Goal: Task Accomplishment & Management: Use online tool/utility

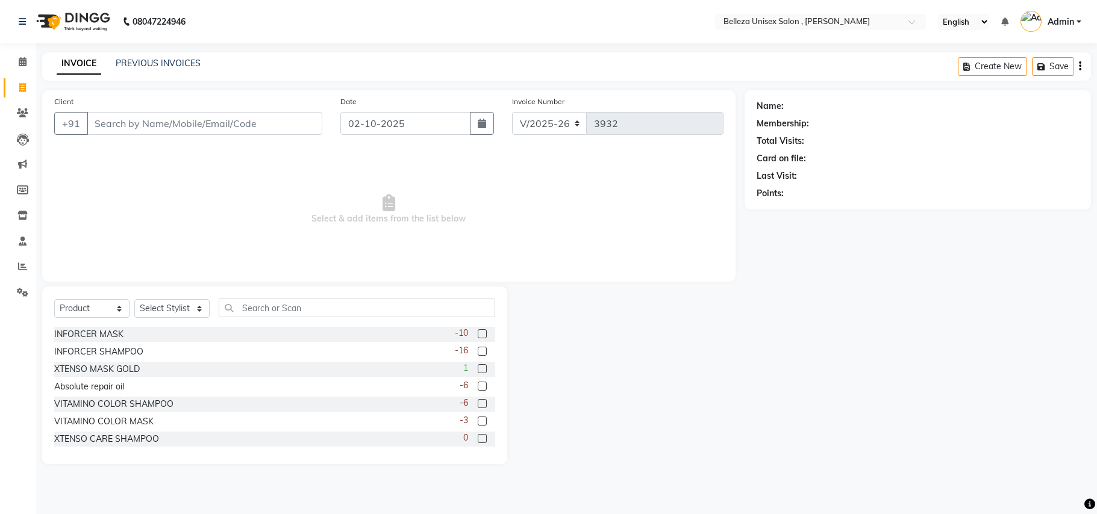
select select "4047"
select select "product"
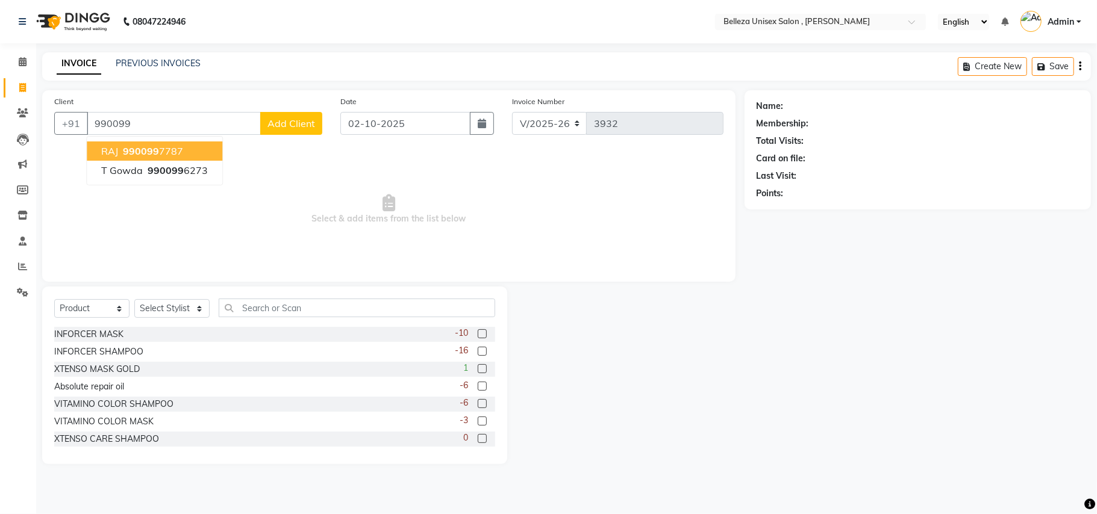
click at [182, 148] on button "RAJ 990099 7787" at bounding box center [154, 151] width 135 height 19
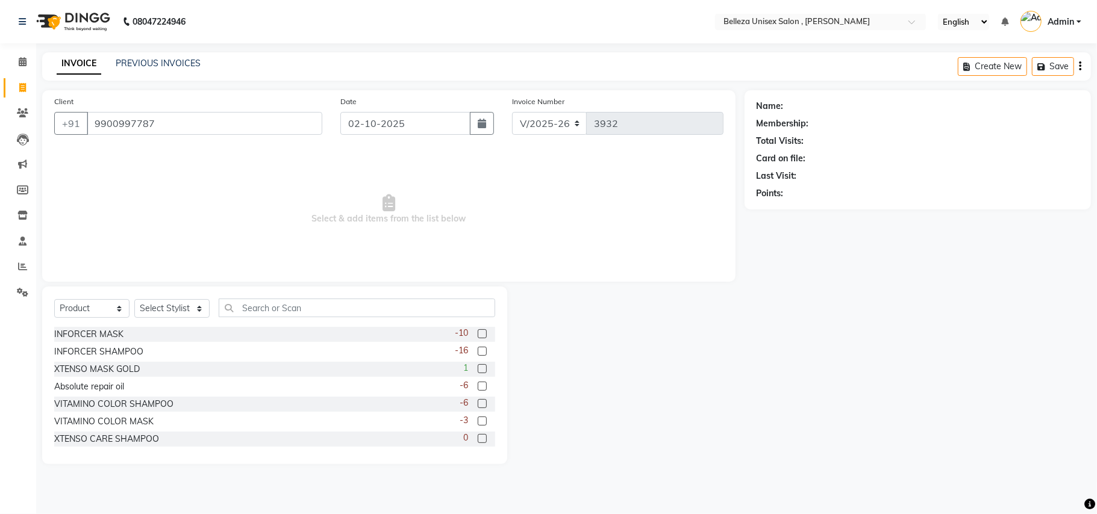
type input "9900997787"
click at [112, 307] on select "Select Service Product Membership Package Voucher Prepaid Gift Card" at bounding box center [91, 308] width 75 height 19
select select "service"
click at [54, 299] on select "Select Service Product Membership Package Voucher Prepaid Gift Card" at bounding box center [91, 308] width 75 height 19
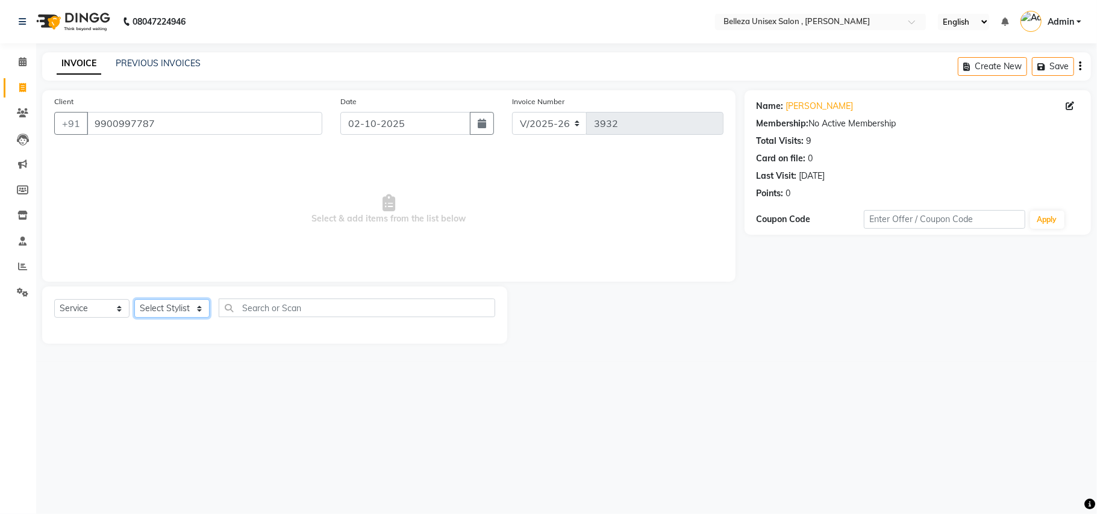
click at [186, 309] on select "Select Stylist [PERSON_NAME] Barsa Boss [PERSON_NAME] [PERSON_NAME] [PERSON_NAM…" at bounding box center [171, 308] width 75 height 19
select select "52542"
click at [134, 299] on select "Select Stylist [PERSON_NAME] Barsa Boss [PERSON_NAME] [PERSON_NAME] [PERSON_NAM…" at bounding box center [171, 308] width 75 height 19
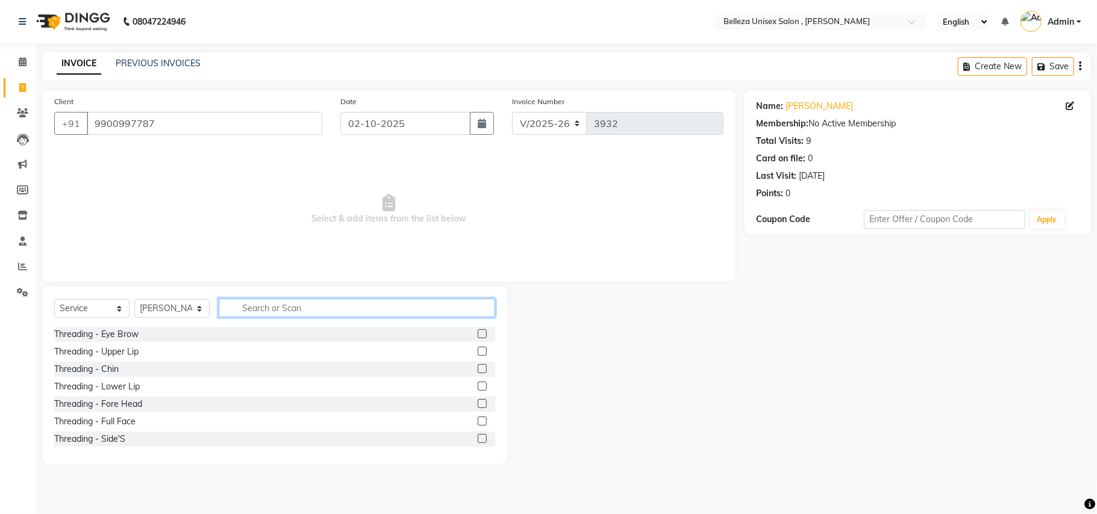
click at [266, 309] on input "text" at bounding box center [357, 308] width 276 height 19
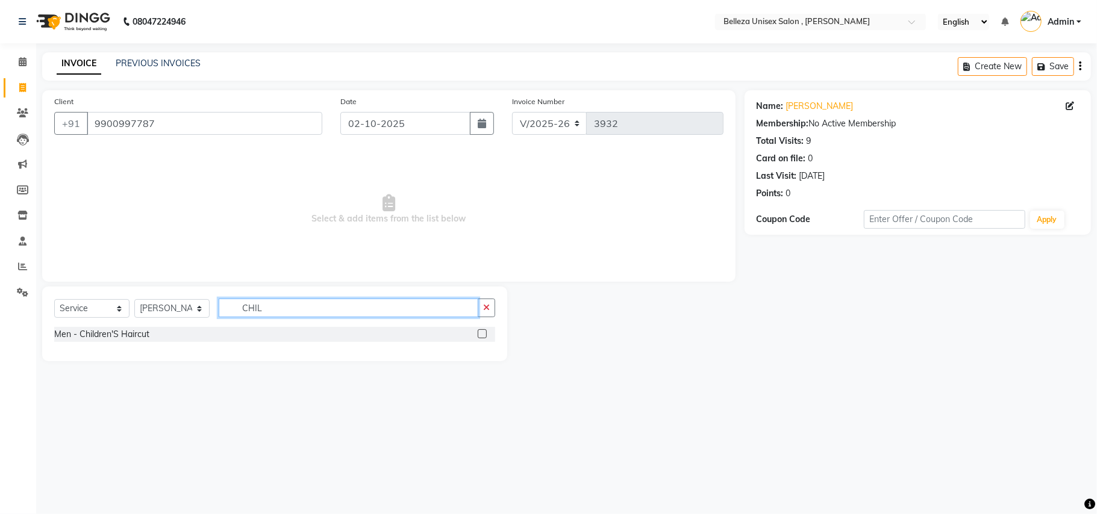
type input "CHIL"
click at [481, 332] on label at bounding box center [482, 333] width 9 height 9
click at [481, 332] on input "checkbox" at bounding box center [482, 335] width 8 height 8
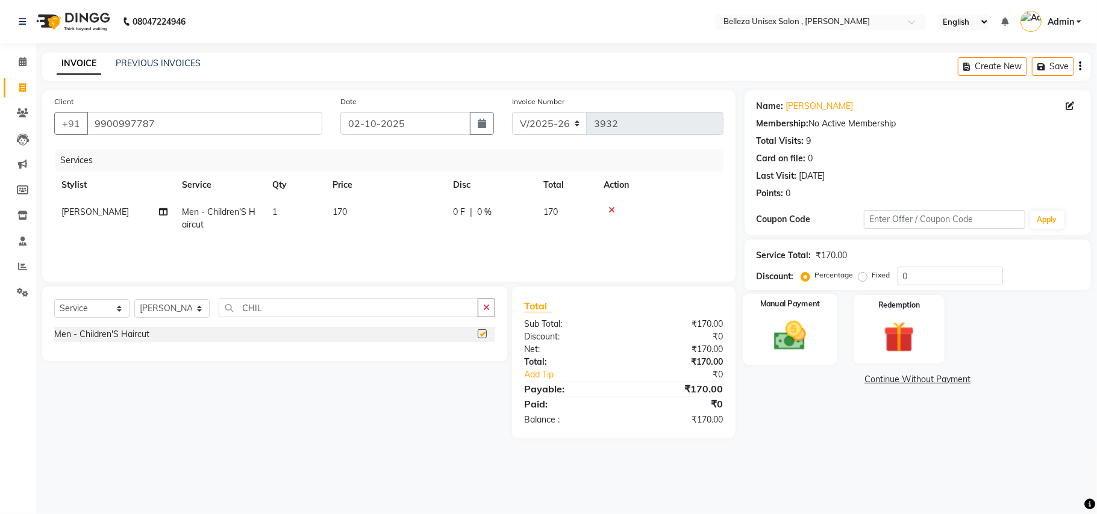
checkbox input "false"
click at [788, 338] on img at bounding box center [790, 335] width 52 height 37
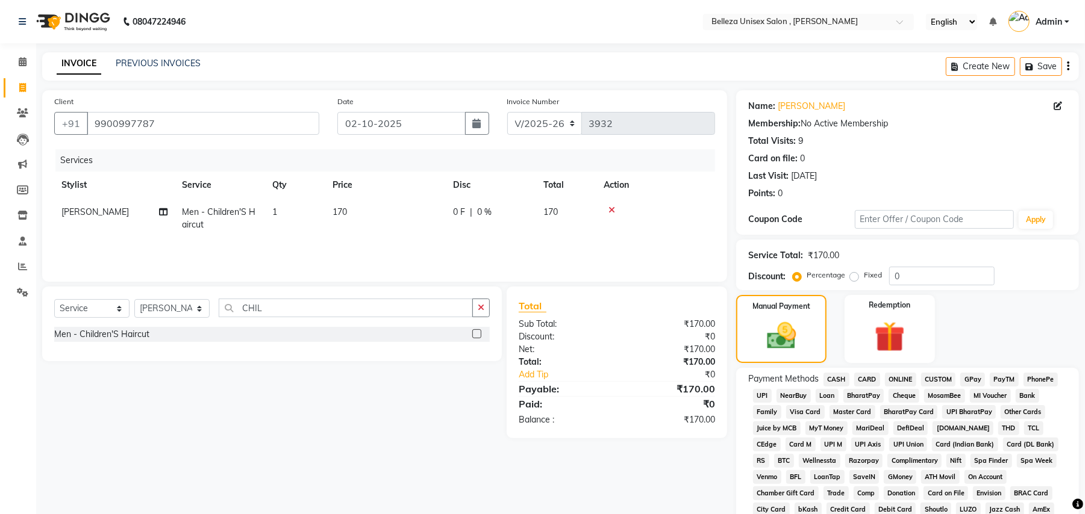
click at [759, 396] on span "UPI" at bounding box center [762, 396] width 19 height 14
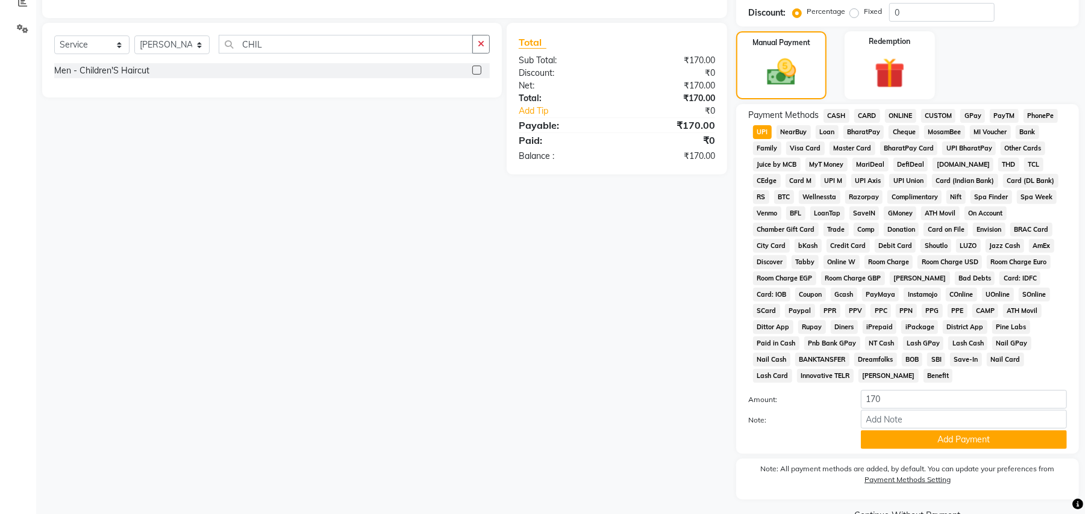
scroll to position [278, 0]
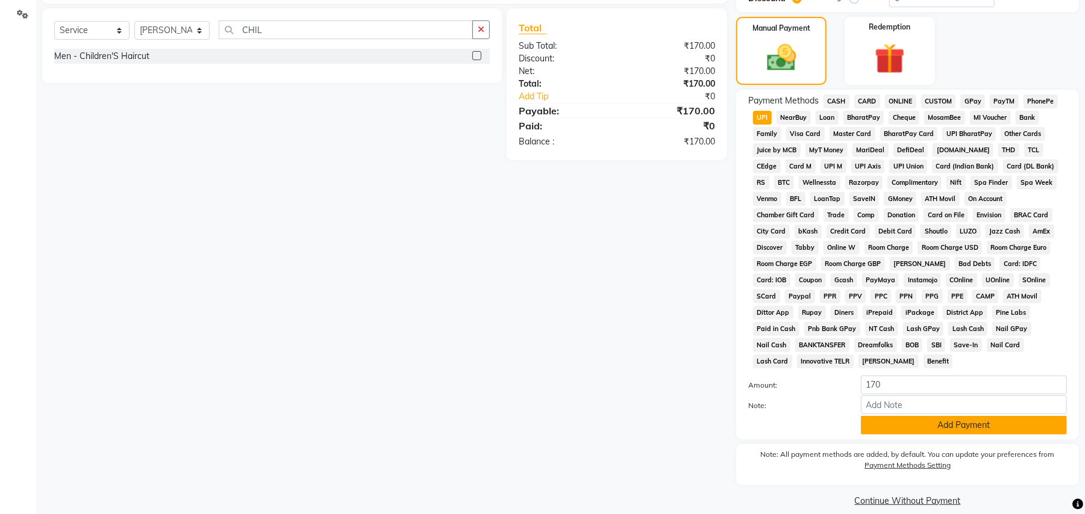
click at [914, 417] on button "Add Payment" at bounding box center [964, 425] width 206 height 19
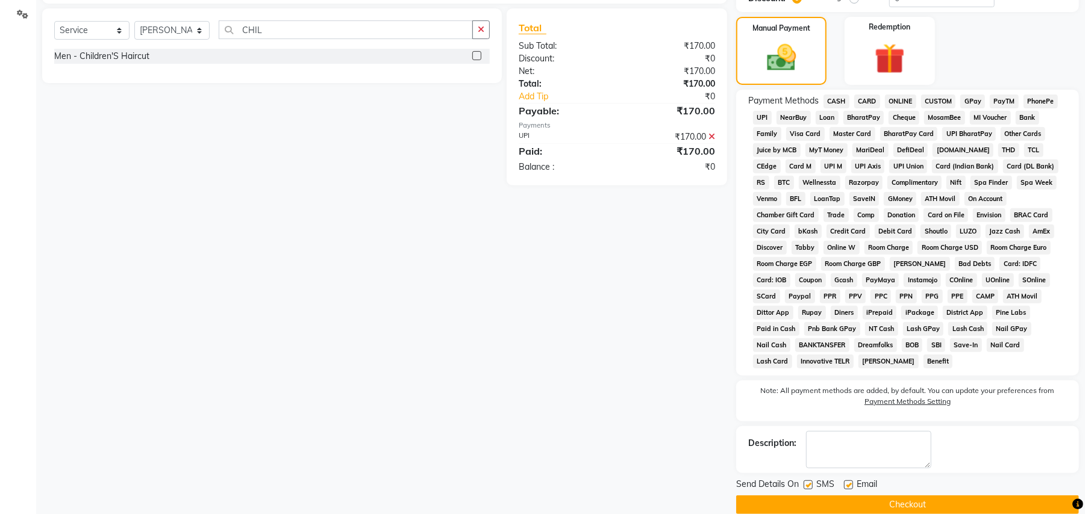
click at [832, 497] on button "Checkout" at bounding box center [907, 505] width 343 height 19
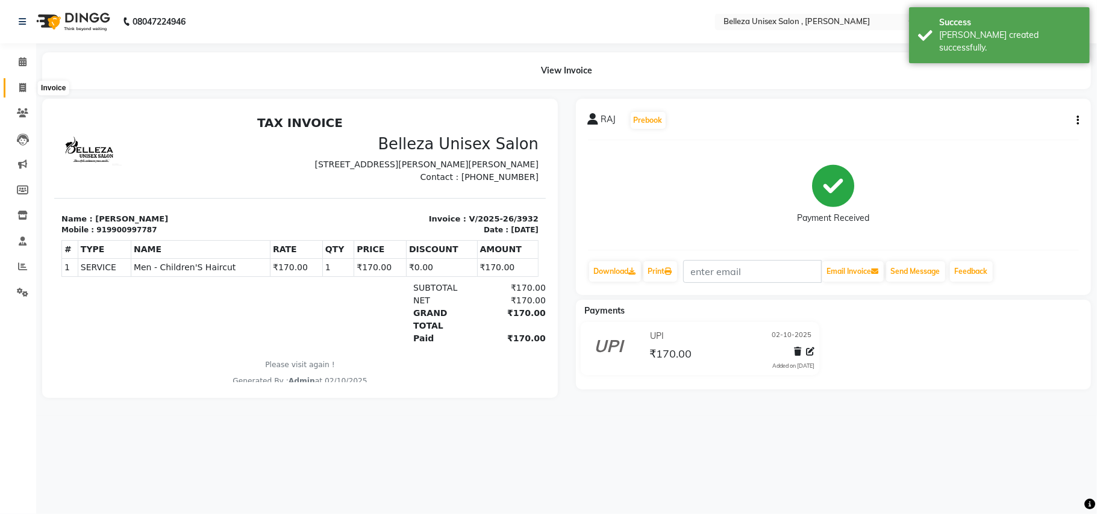
click at [16, 86] on span at bounding box center [22, 88] width 21 height 14
select select "service"
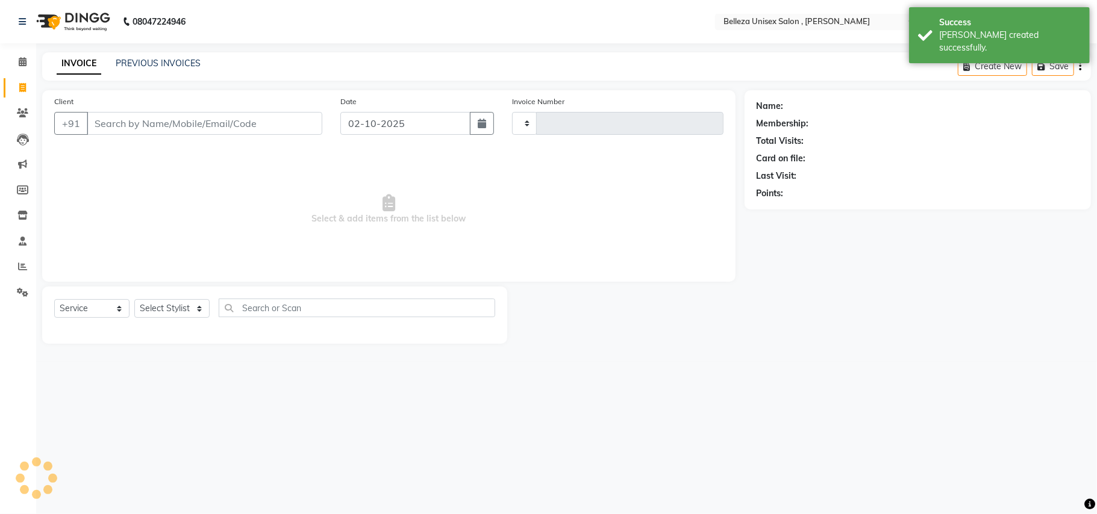
type input "3933"
select select "4047"
drag, startPoint x: 247, startPoint y: 110, endPoint x: 255, endPoint y: 117, distance: 11.1
click at [249, 111] on div "Client +91" at bounding box center [188, 119] width 286 height 49
select select "product"
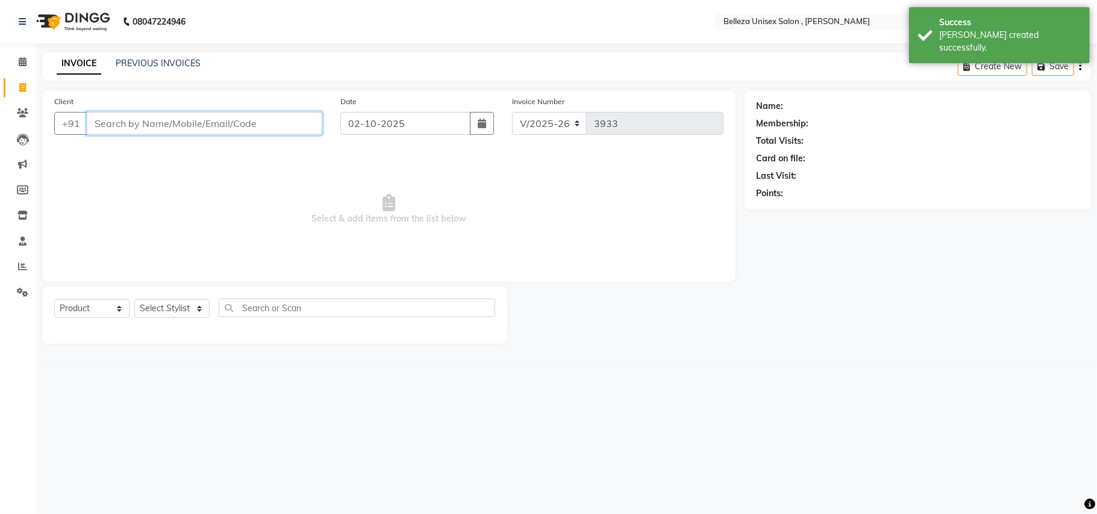
click at [270, 126] on input "Client" at bounding box center [204, 123] width 235 height 23
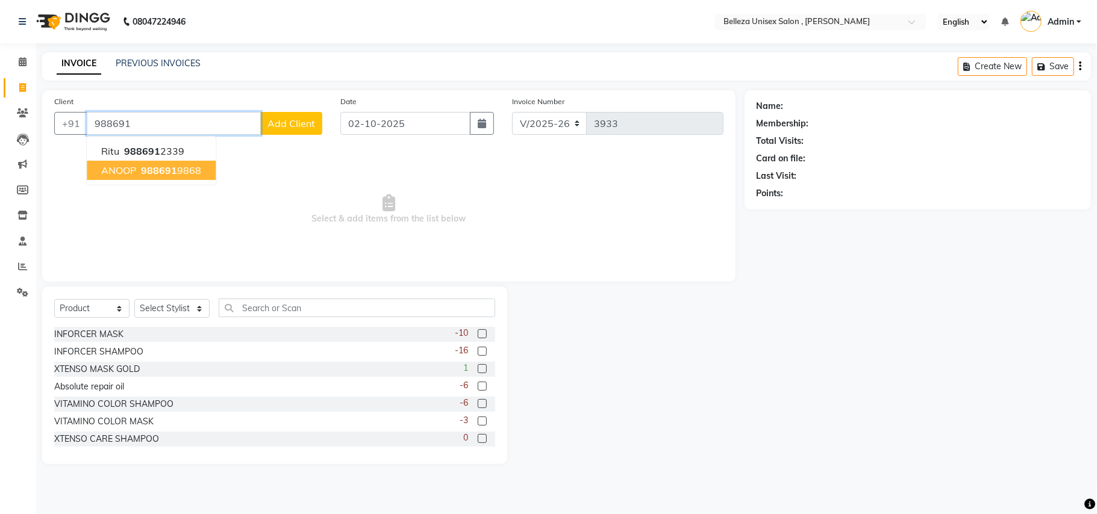
click at [155, 171] on span "988691" at bounding box center [159, 170] width 36 height 12
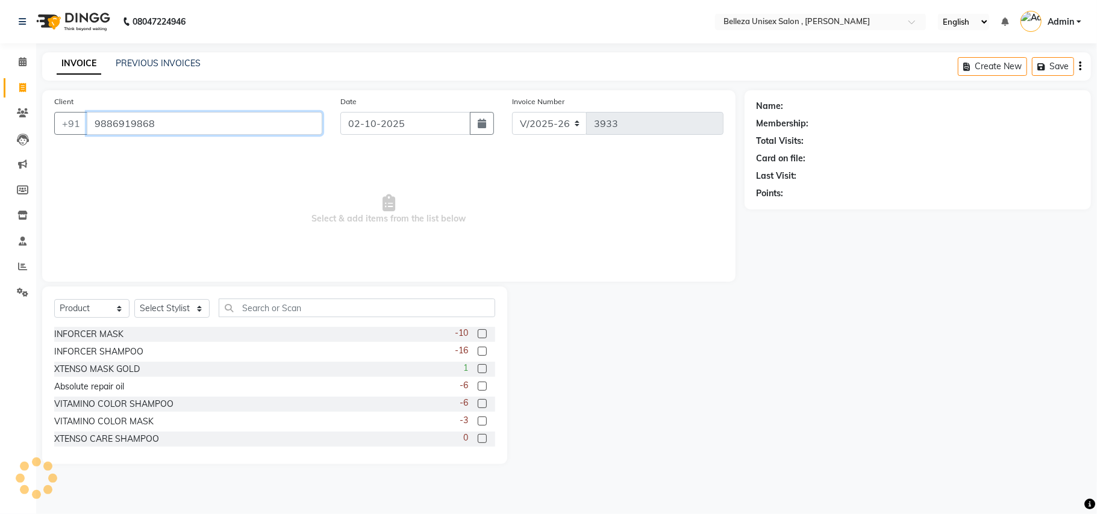
type input "9886919868"
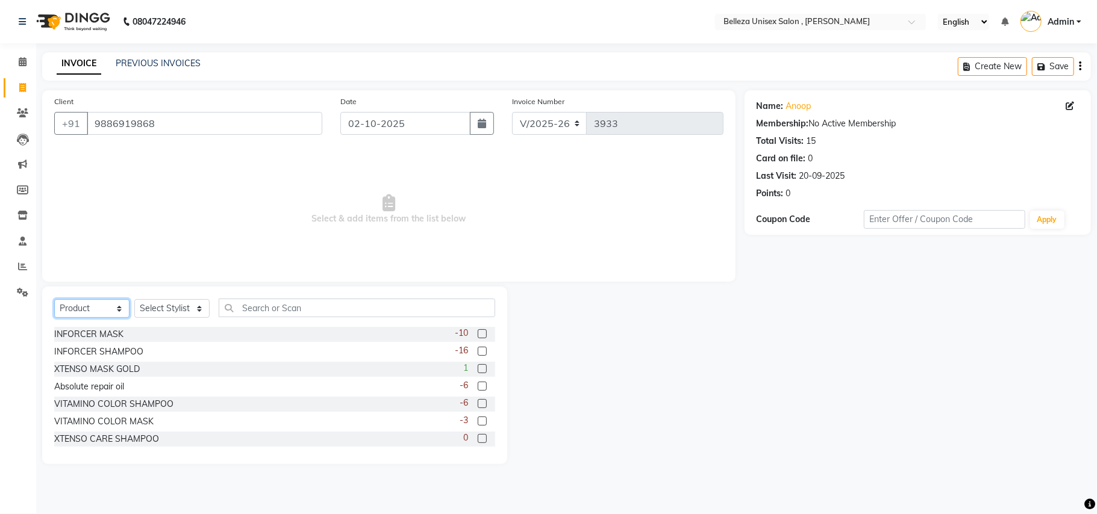
click at [109, 306] on select "Select Service Product Membership Package Voucher Prepaid Gift Card" at bounding box center [91, 308] width 75 height 19
select select "service"
click at [54, 299] on select "Select Service Product Membership Package Voucher Prepaid Gift Card" at bounding box center [91, 308] width 75 height 19
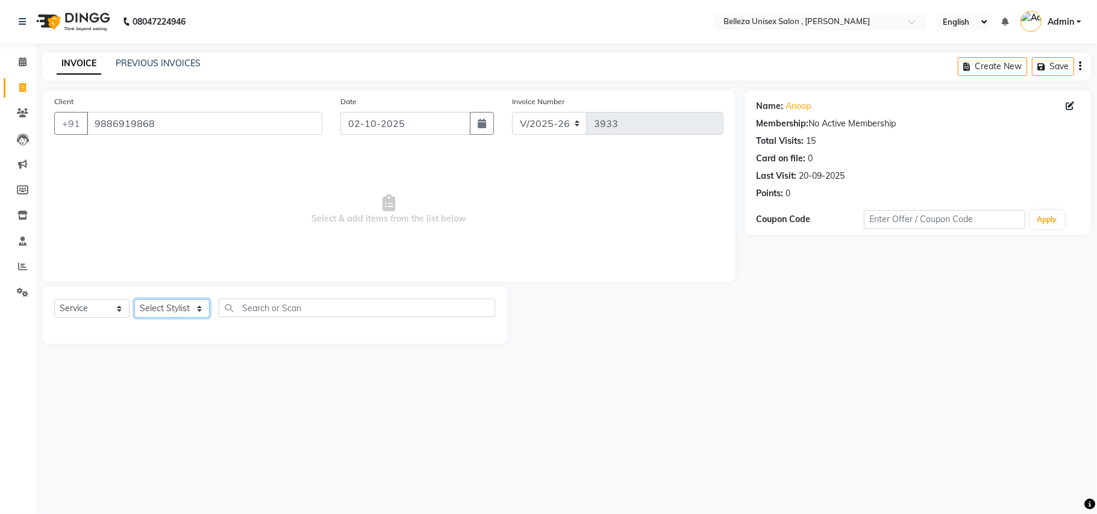
click at [188, 299] on select "Select Stylist [PERSON_NAME] Barsa Boss [PERSON_NAME] [PERSON_NAME] [PERSON_NAM…" at bounding box center [171, 308] width 75 height 19
select select "69275"
click at [134, 299] on select "Select Stylist [PERSON_NAME] Barsa Boss [PERSON_NAME] [PERSON_NAME] [PERSON_NAM…" at bounding box center [171, 308] width 75 height 19
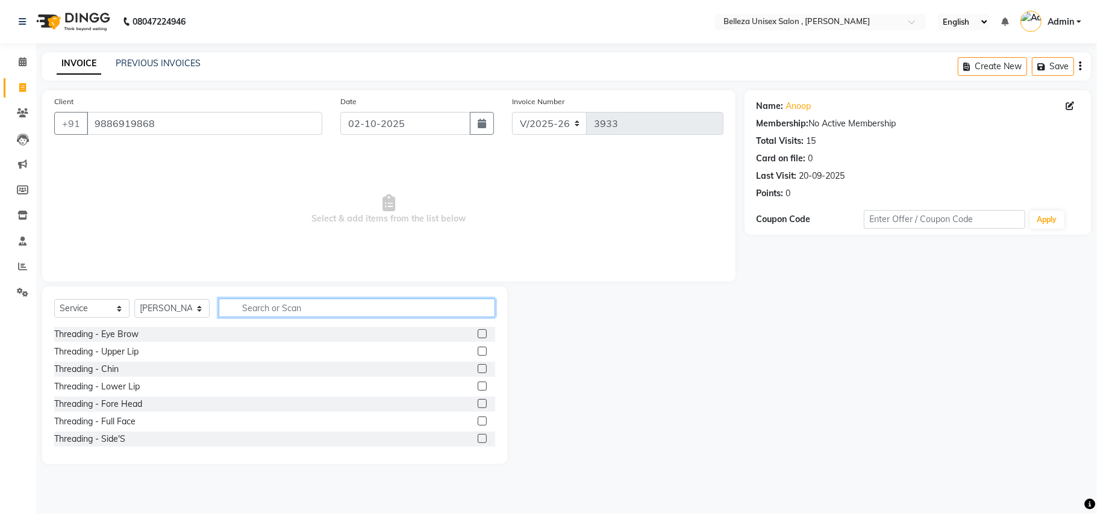
click at [283, 310] on input "text" at bounding box center [357, 308] width 276 height 19
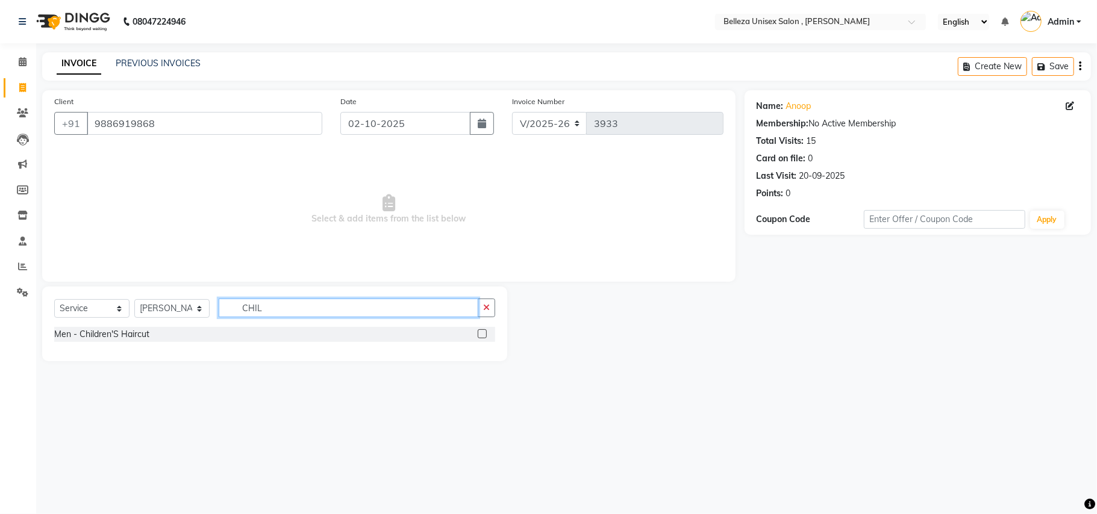
type input "CHIL"
click at [482, 335] on label at bounding box center [482, 333] width 9 height 9
click at [482, 335] on input "checkbox" at bounding box center [482, 335] width 8 height 8
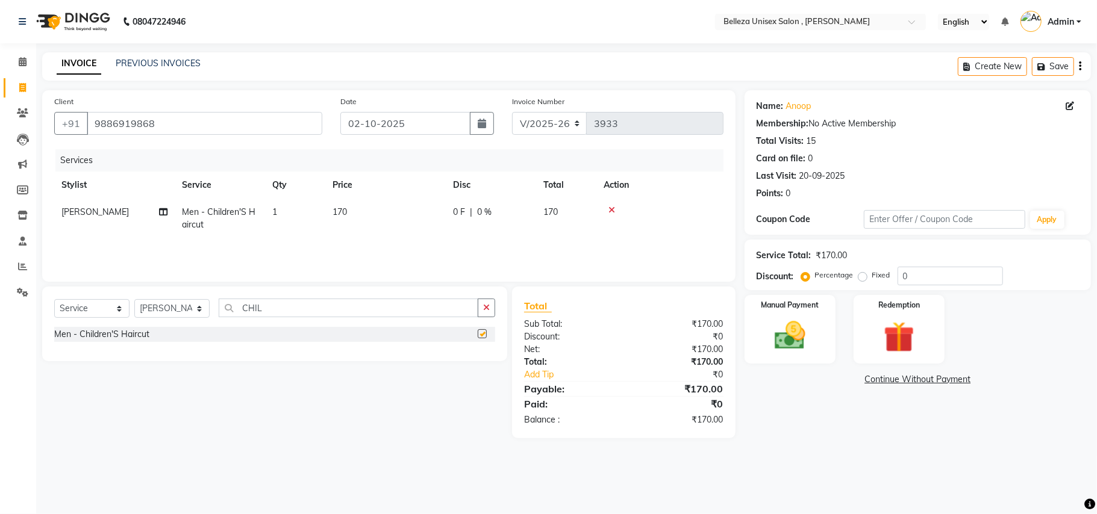
checkbox input "false"
click at [797, 341] on img at bounding box center [790, 335] width 52 height 37
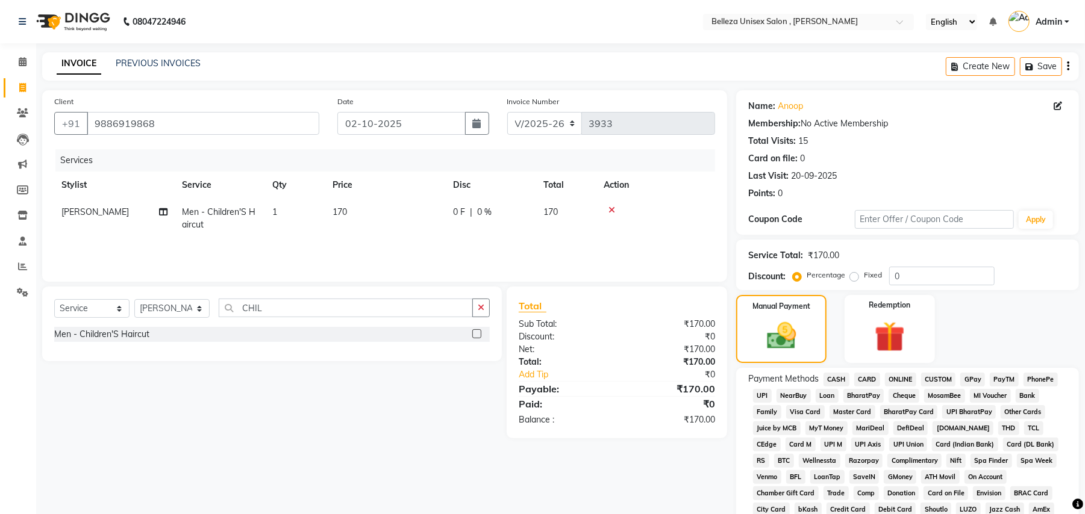
click at [766, 391] on span "UPI" at bounding box center [762, 396] width 19 height 14
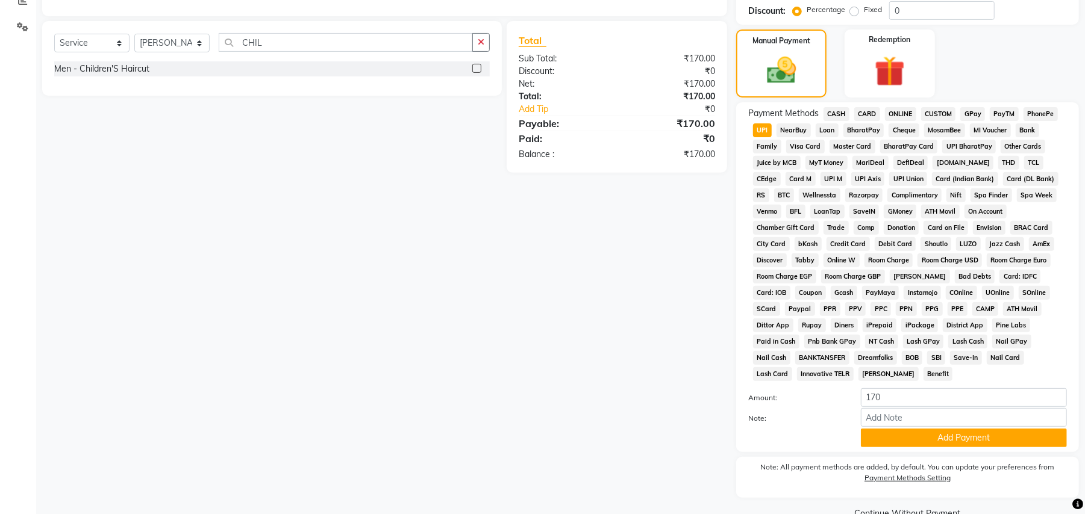
scroll to position [278, 0]
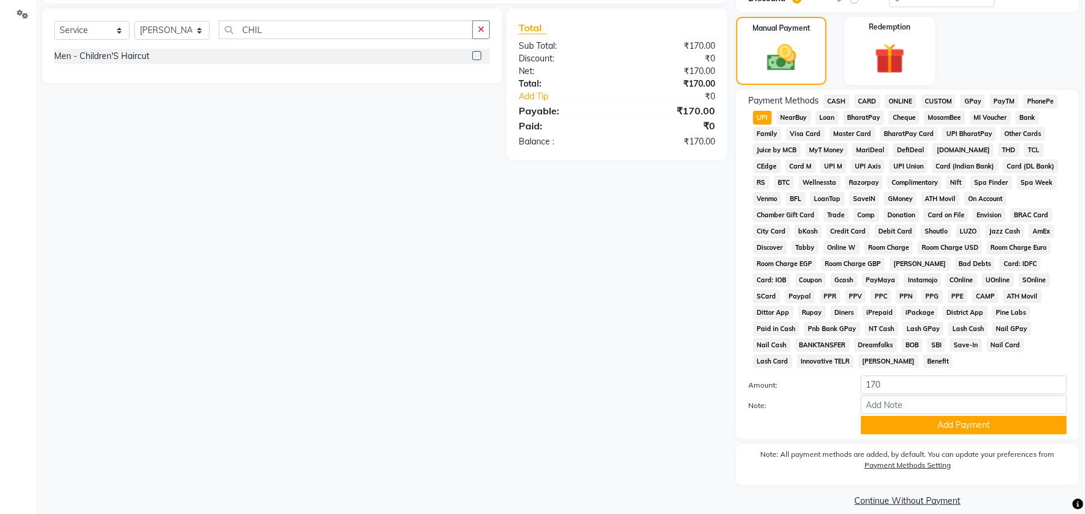
drag, startPoint x: 897, startPoint y: 405, endPoint x: 894, endPoint y: 411, distance: 6.7
click at [897, 416] on button "Add Payment" at bounding box center [964, 425] width 206 height 19
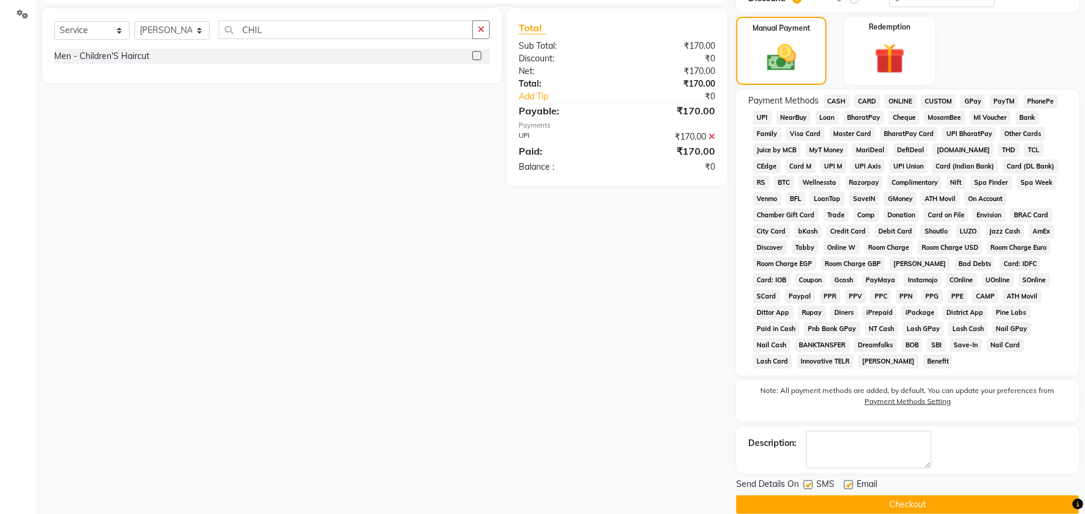
click at [784, 496] on button "Checkout" at bounding box center [907, 505] width 343 height 19
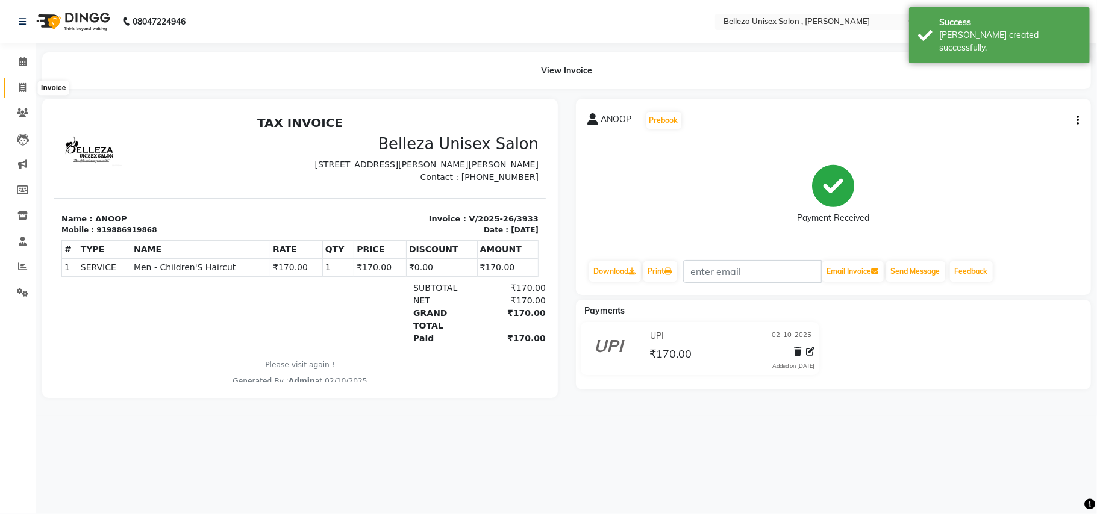
click at [24, 85] on icon at bounding box center [22, 87] width 7 height 9
select select "service"
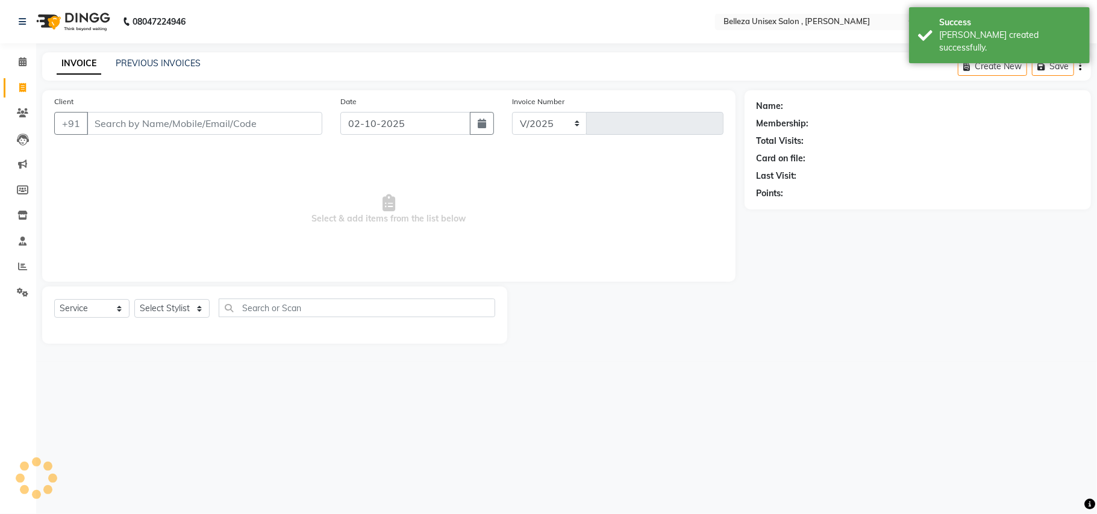
select select "4047"
type input "3934"
select select "product"
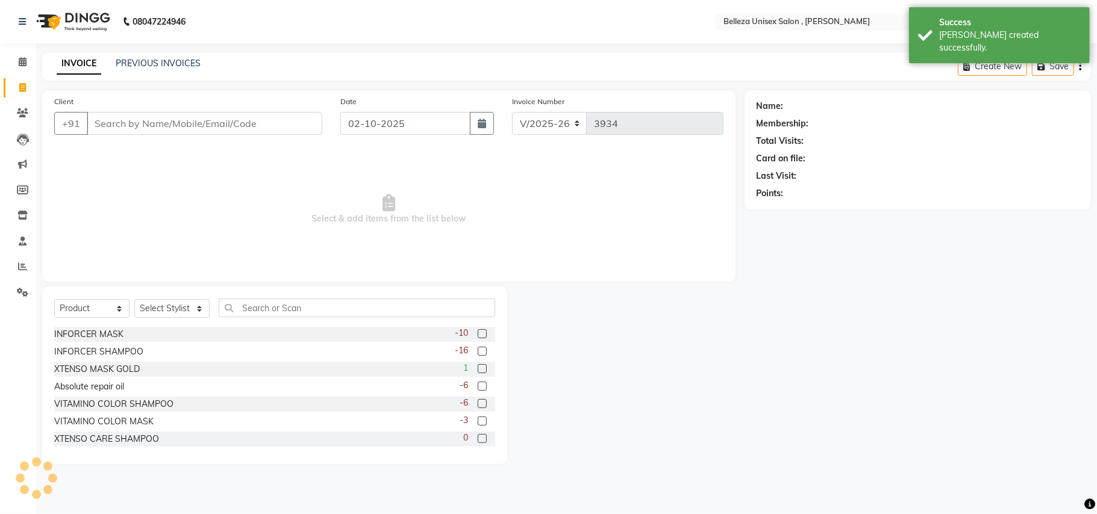
click at [254, 128] on input "Client" at bounding box center [204, 123] width 235 height 23
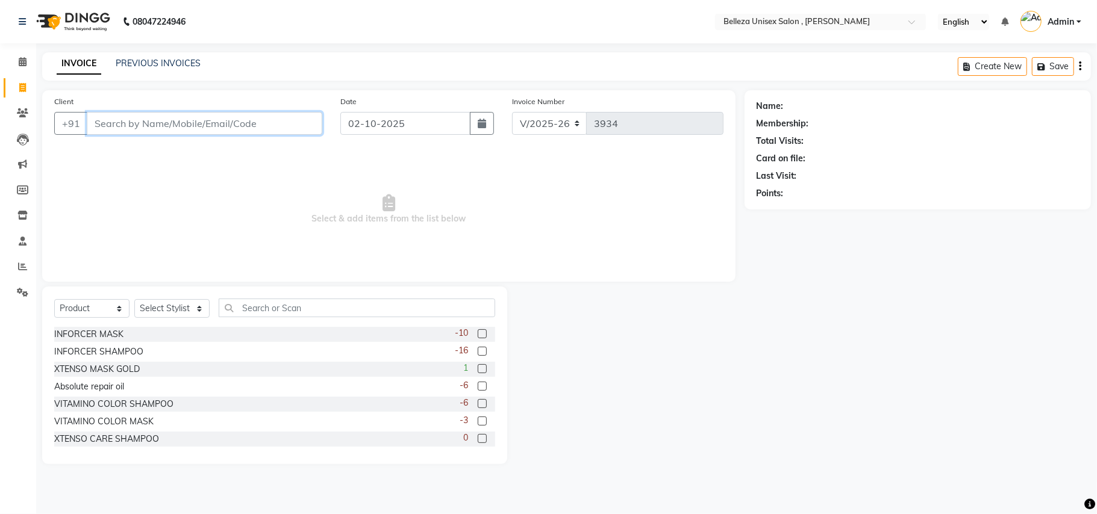
click at [229, 122] on input "Client" at bounding box center [204, 123] width 235 height 23
click at [16, 265] on span at bounding box center [22, 267] width 21 height 14
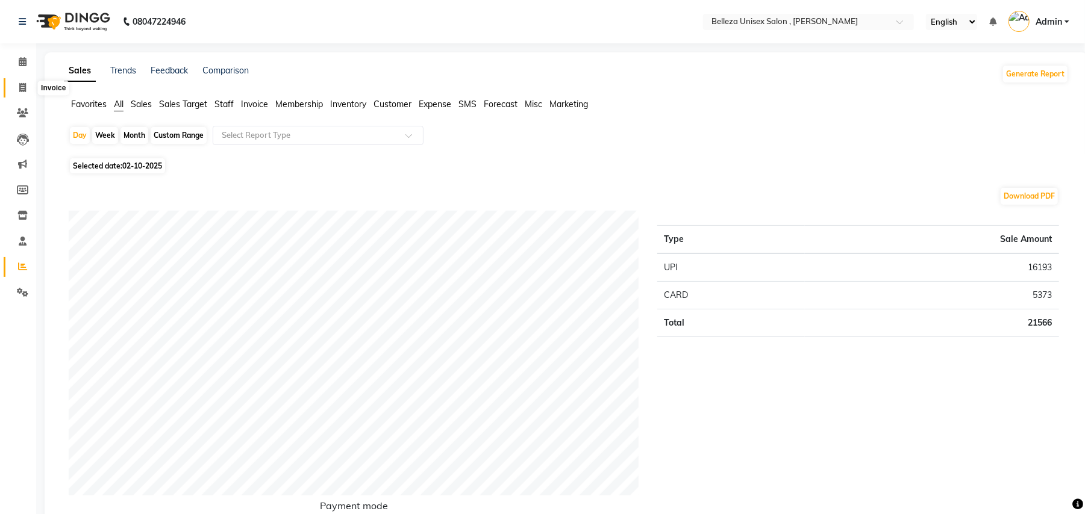
click at [15, 84] on span at bounding box center [22, 88] width 21 height 14
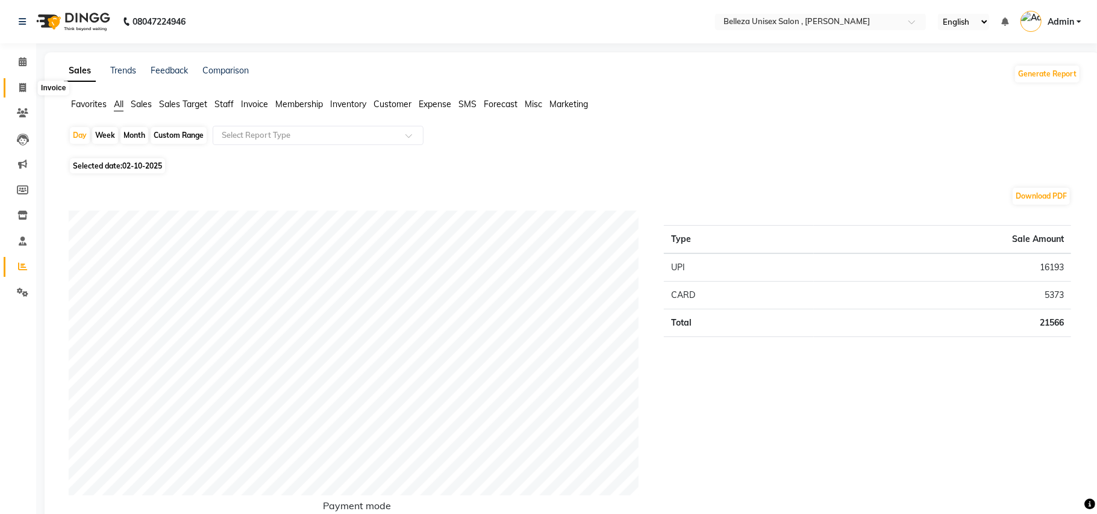
select select "service"
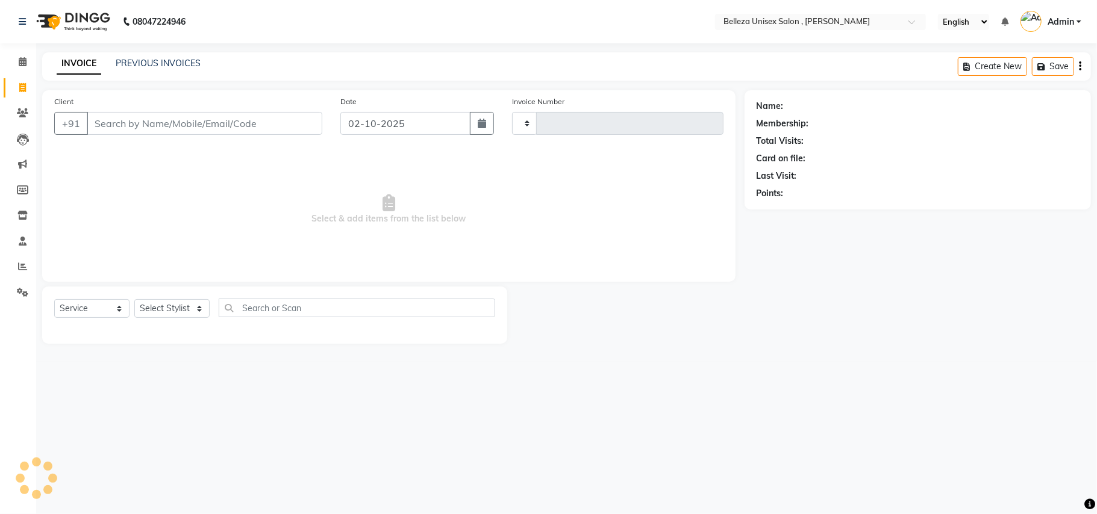
type input "3934"
select select "4047"
select select "product"
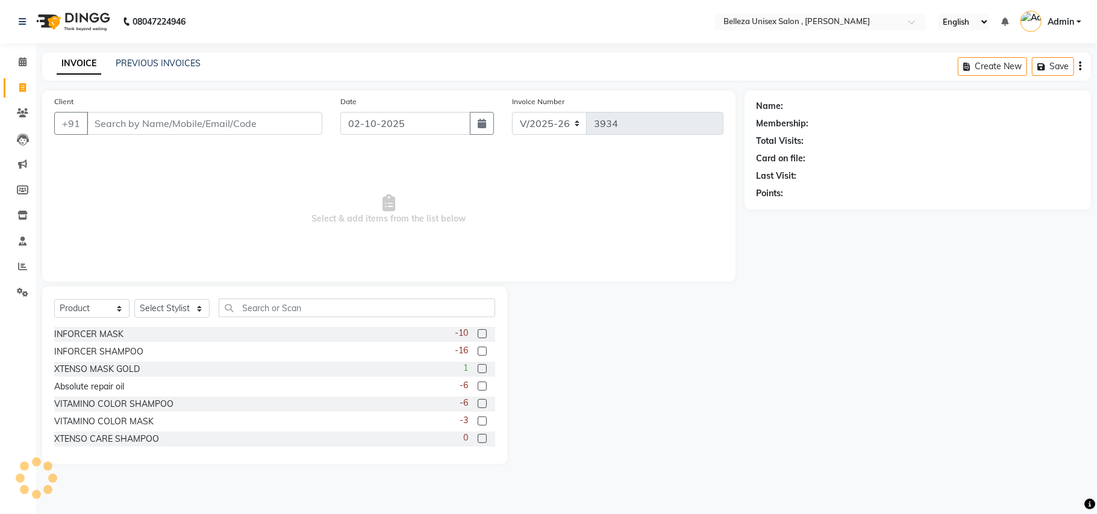
click at [237, 123] on input "Client" at bounding box center [204, 123] width 235 height 23
